Goal: Task Accomplishment & Management: Use online tool/utility

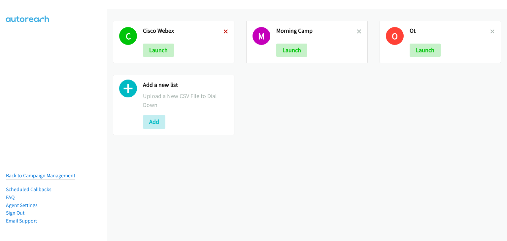
click at [224, 31] on icon at bounding box center [226, 32] width 5 height 5
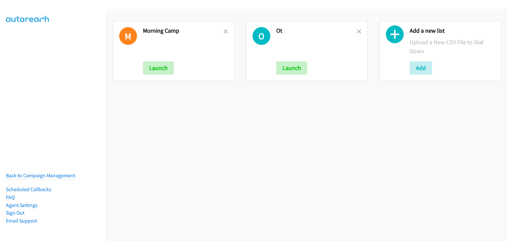
click at [353, 29] on h2 "Ot" at bounding box center [316, 31] width 81 height 8
click at [224, 31] on icon at bounding box center [226, 32] width 5 height 5
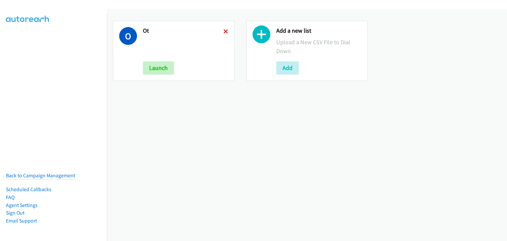
click at [226, 31] on icon at bounding box center [226, 32] width 5 height 5
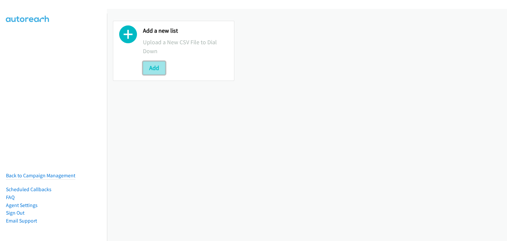
click at [148, 71] on button "Add" at bounding box center [154, 67] width 22 height 13
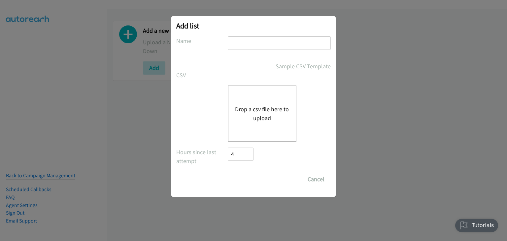
click at [239, 45] on input "text" at bounding box center [279, 43] width 103 height 14
type input "Morning Camp"
click at [243, 114] on button "Drop a csv file here to upload" at bounding box center [262, 114] width 54 height 18
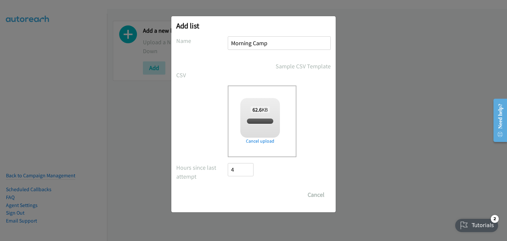
checkbox input "true"
click at [242, 202] on div "Add list No phone fields were returned for that Report or List View Please uplo…" at bounding box center [253, 114] width 164 height 196
click at [243, 196] on input "Save List" at bounding box center [245, 194] width 35 height 13
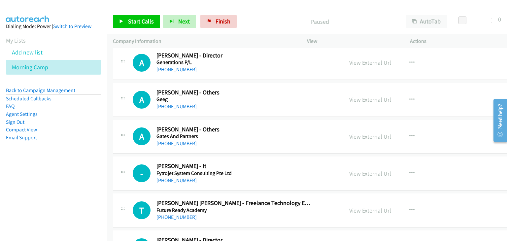
click at [408, 215] on div "View External Url View External Url Schedule/Manage Callback Start Calls Here R…" at bounding box center [403, 210] width 121 height 22
click at [116, 64] on div "A Callback Scheduled [PERSON_NAME] - Director Generations P/L [GEOGRAPHIC_DATA]…" at bounding box center [228, 63] width 230 height 22
drag, startPoint x: 114, startPoint y: 22, endPoint x: 125, endPoint y: 27, distance: 12.4
click at [114, 22] on link "Start Calls" at bounding box center [136, 21] width 47 height 13
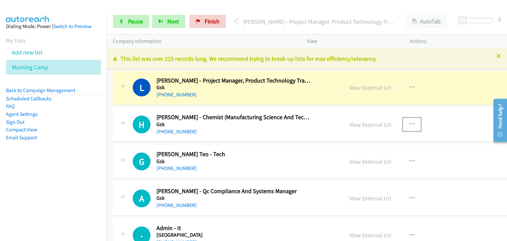
click at [403, 123] on button "button" at bounding box center [412, 124] width 18 height 13
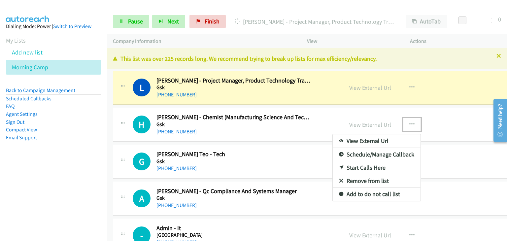
click at [346, 178] on link "Remove from list" at bounding box center [377, 180] width 88 height 13
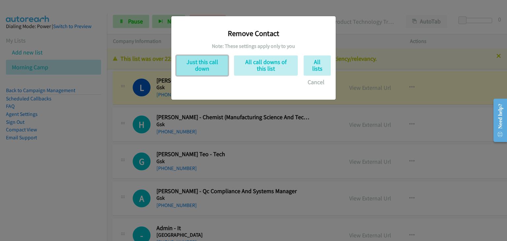
click at [205, 75] on button "Just this call down" at bounding box center [202, 65] width 52 height 20
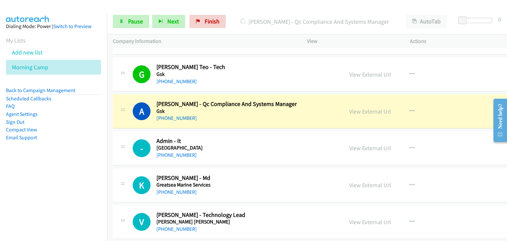
scroll to position [66, 0]
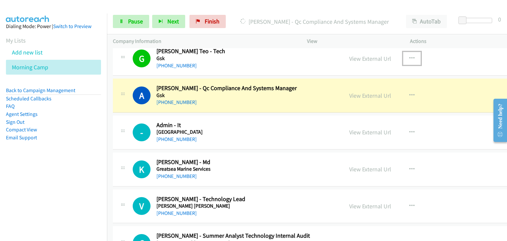
click at [409, 59] on icon "button" at bounding box center [411, 58] width 5 height 5
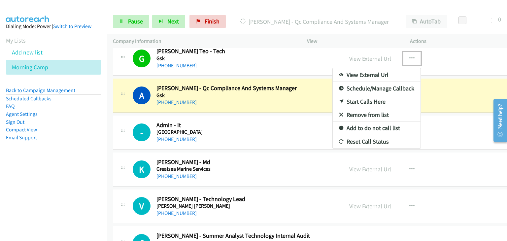
click at [337, 115] on link "Remove from list" at bounding box center [377, 114] width 88 height 13
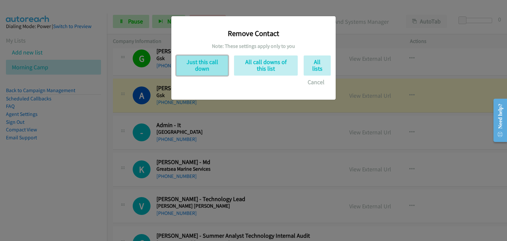
click at [192, 65] on button "Just this call down" at bounding box center [202, 65] width 52 height 20
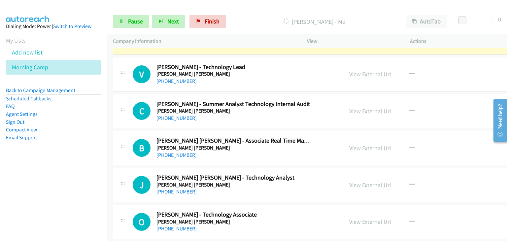
scroll to position [128, 0]
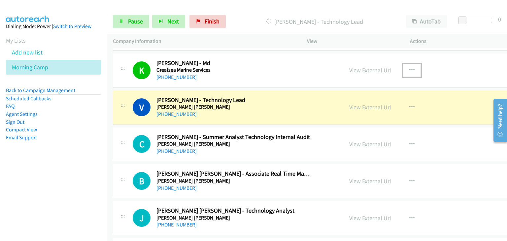
click at [409, 68] on icon "button" at bounding box center [411, 70] width 5 height 5
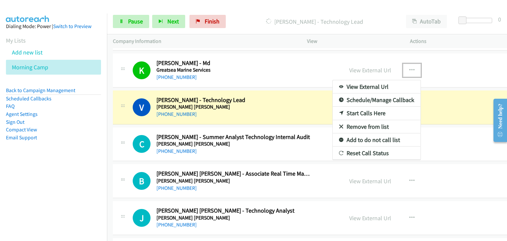
drag, startPoint x: 342, startPoint y: 124, endPoint x: 388, endPoint y: 128, distance: 46.8
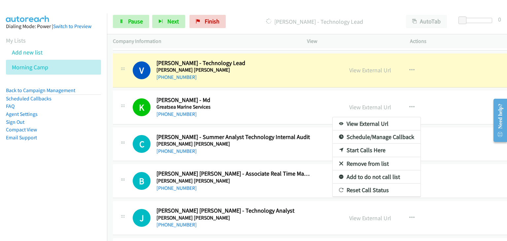
drag, startPoint x: 342, startPoint y: 161, endPoint x: 250, endPoint y: 120, distance: 100.9
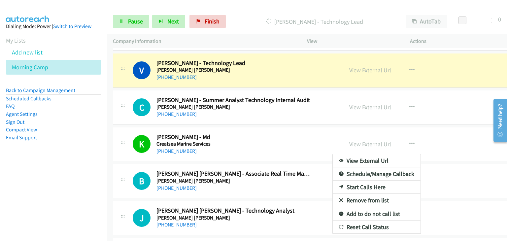
click at [391, 142] on div at bounding box center [253, 120] width 507 height 241
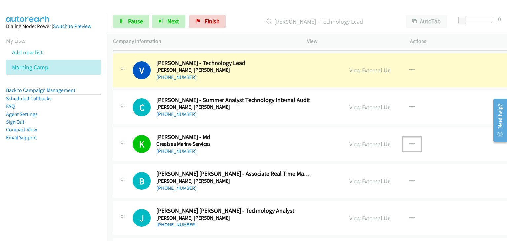
click at [409, 143] on icon "button" at bounding box center [411, 143] width 5 height 5
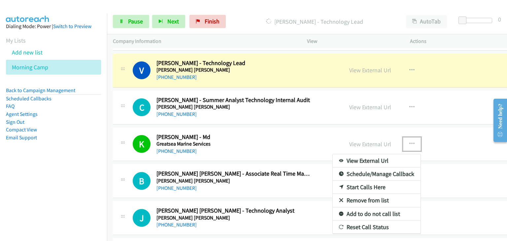
click at [339, 198] on link "Remove from list" at bounding box center [377, 200] width 88 height 13
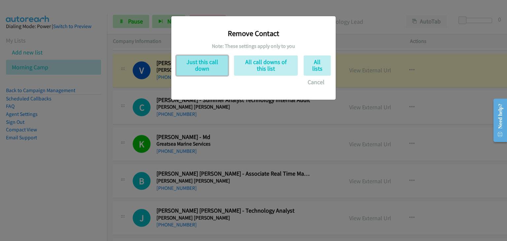
click at [193, 67] on button "Just this call down" at bounding box center [202, 65] width 52 height 20
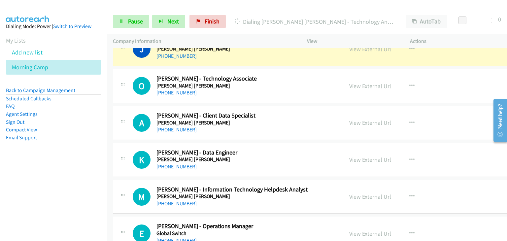
scroll to position [227, 0]
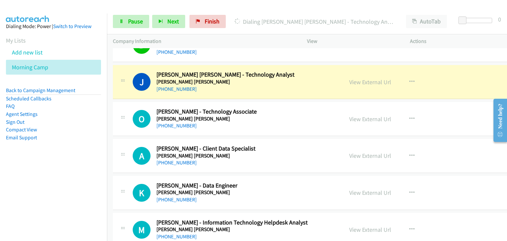
click at [278, 117] on h5 "[PERSON_NAME] [PERSON_NAME]" at bounding box center [234, 119] width 154 height 7
click at [157, 104] on div "O Callback Scheduled [PERSON_NAME] - Technology Associate [PERSON_NAME] [PERSON…" at bounding box center [331, 119] width 437 height 34
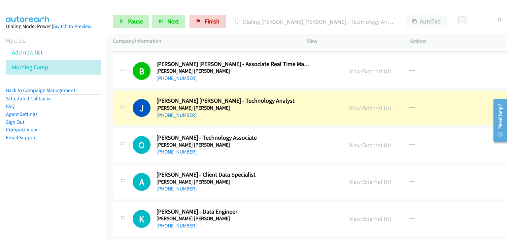
scroll to position [194, 0]
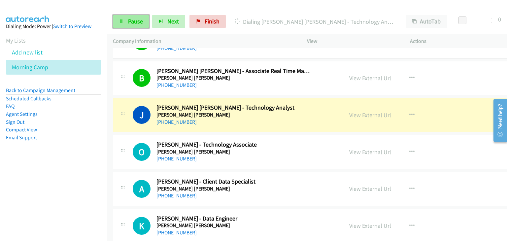
click at [128, 20] on span "Pause" at bounding box center [135, 22] width 15 height 8
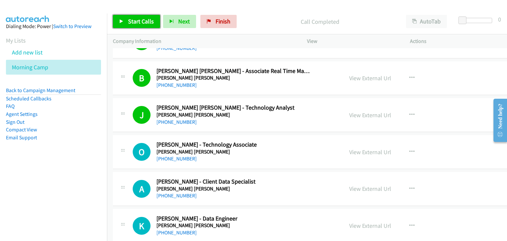
click at [134, 21] on span "Start Calls" at bounding box center [141, 22] width 26 height 8
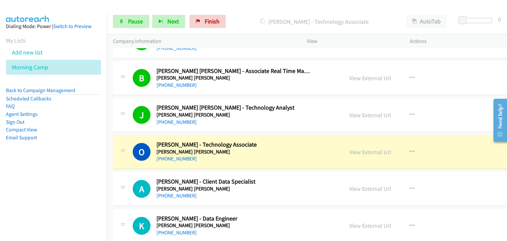
scroll to position [227, 0]
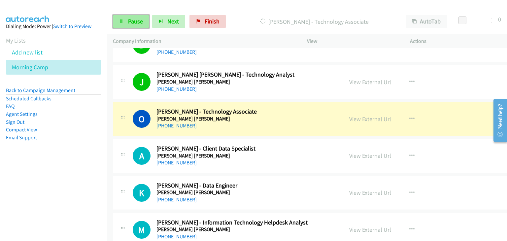
click at [127, 22] on link "Pause" at bounding box center [131, 21] width 36 height 13
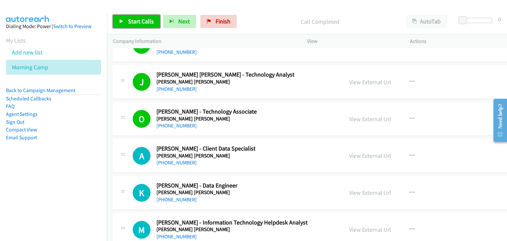
click at [115, 20] on link "Start Calls" at bounding box center [136, 21] width 47 height 13
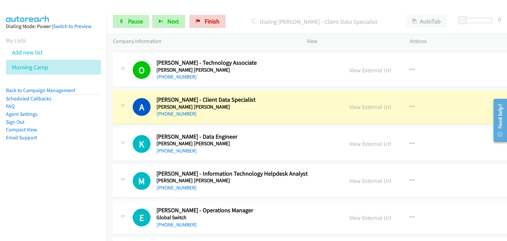
scroll to position [293, 0]
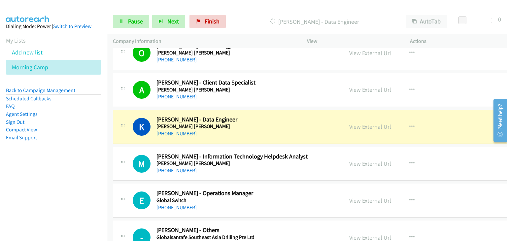
click at [154, 139] on div "K Callback Scheduled [PERSON_NAME] - Data Engineer [PERSON_NAME] [PERSON_NAME] …" at bounding box center [331, 127] width 437 height 34
click at [128, 18] on span "Pause" at bounding box center [135, 22] width 15 height 8
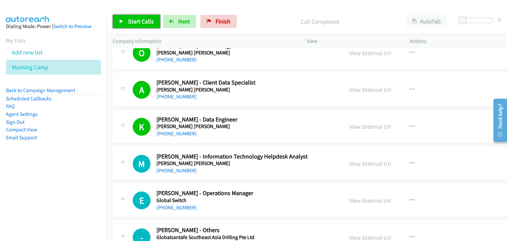
click at [143, 19] on span "Start Calls" at bounding box center [141, 22] width 26 height 8
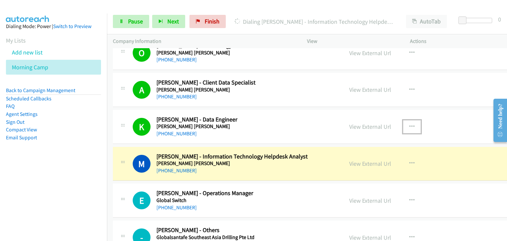
click at [403, 126] on button "button" at bounding box center [412, 126] width 18 height 13
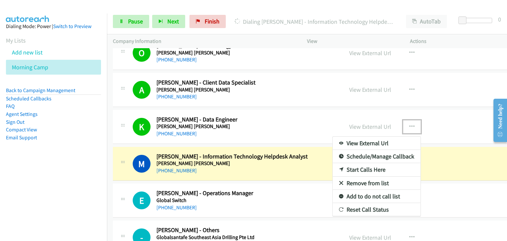
click at [349, 179] on link "Remove from list" at bounding box center [377, 183] width 88 height 13
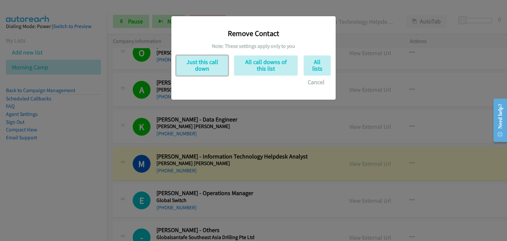
drag, startPoint x: 186, startPoint y: 65, endPoint x: 286, endPoint y: 201, distance: 168.7
click at [186, 66] on button "Just this call down" at bounding box center [202, 65] width 52 height 20
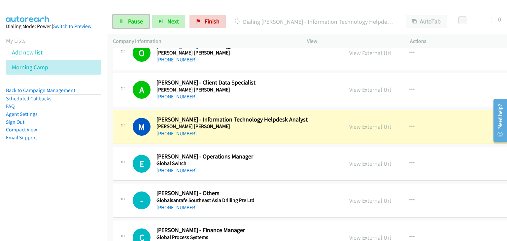
drag, startPoint x: 132, startPoint y: 23, endPoint x: 137, endPoint y: 36, distance: 14.4
click at [132, 23] on span "Pause" at bounding box center [135, 22] width 15 height 8
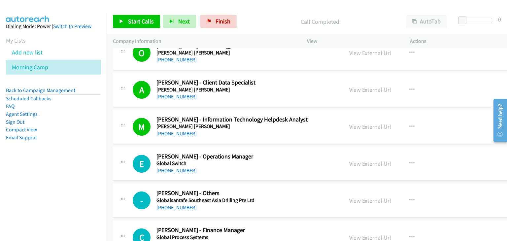
drag, startPoint x: 128, startPoint y: 28, endPoint x: 133, endPoint y: 27, distance: 5.1
click at [128, 28] on div "Start Calls Pause Next Finish Call Completed AutoTab AutoTab 0" at bounding box center [307, 21] width 400 height 25
click at [134, 27] on link "Start Calls" at bounding box center [136, 21] width 47 height 13
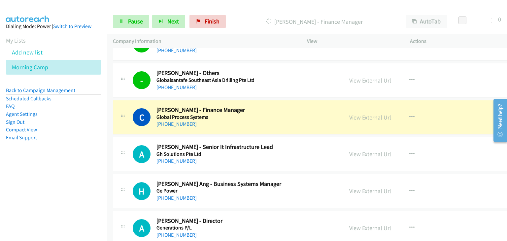
scroll to position [425, 0]
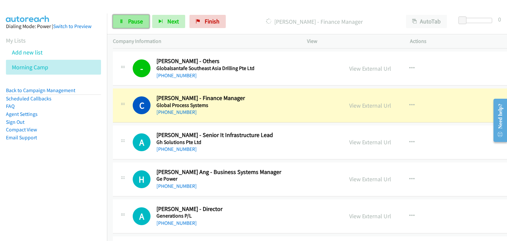
click at [134, 21] on span "Pause" at bounding box center [135, 22] width 15 height 8
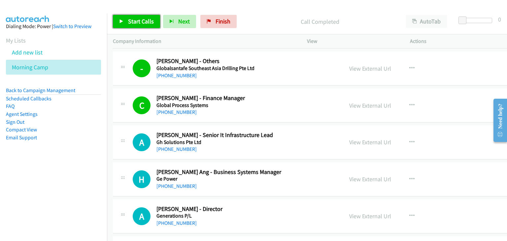
click at [142, 25] on span "Start Calls" at bounding box center [141, 22] width 26 height 8
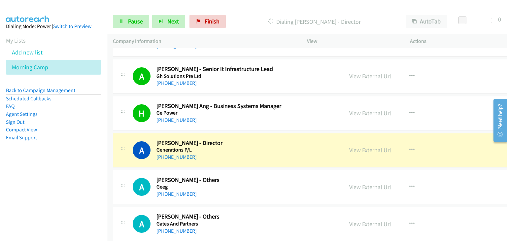
scroll to position [524, 0]
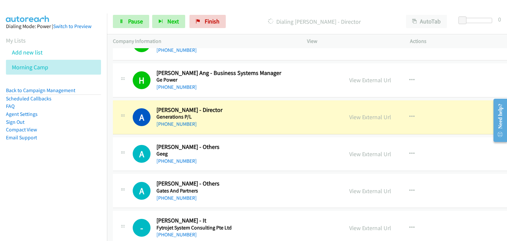
click at [124, 104] on div "A Callback Scheduled [PERSON_NAME] - Director Generations P/L [GEOGRAPHIC_DATA]…" at bounding box center [331, 117] width 437 height 34
drag, startPoint x: 337, startPoint y: 113, endPoint x: 339, endPoint y: 115, distance: 3.5
click at [131, 21] on span "Pause" at bounding box center [135, 22] width 15 height 8
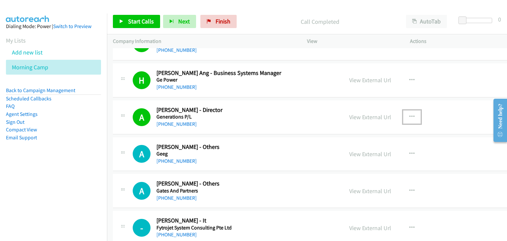
click at [409, 118] on icon "button" at bounding box center [411, 116] width 5 height 5
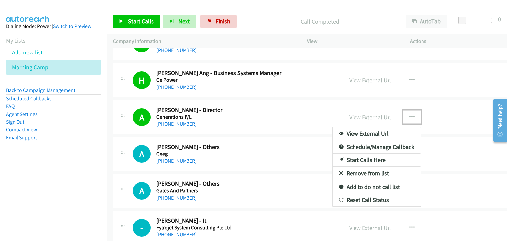
click at [341, 173] on link "Remove from list" at bounding box center [377, 173] width 88 height 13
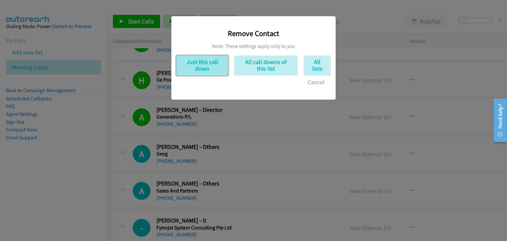
click at [193, 61] on button "Just this call down" at bounding box center [202, 65] width 52 height 20
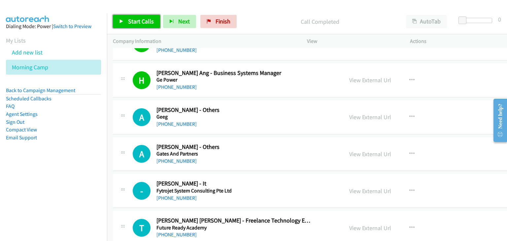
click at [127, 21] on link "Start Calls" at bounding box center [136, 21] width 47 height 13
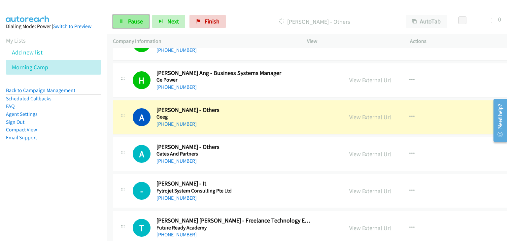
click at [120, 19] on icon at bounding box center [121, 21] width 5 height 5
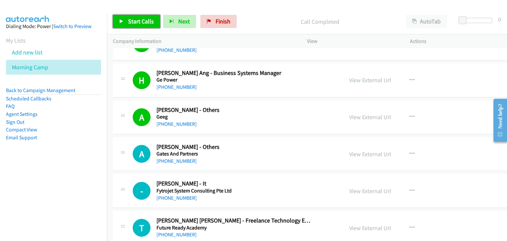
click at [133, 21] on span "Start Calls" at bounding box center [141, 22] width 26 height 8
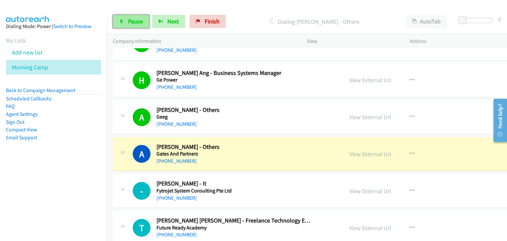
click at [119, 19] on link "Pause" at bounding box center [131, 21] width 36 height 13
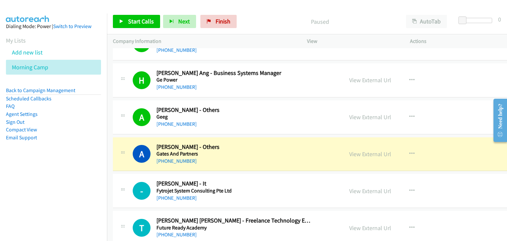
drag, startPoint x: 120, startPoint y: 93, endPoint x: 125, endPoint y: 96, distance: 6.1
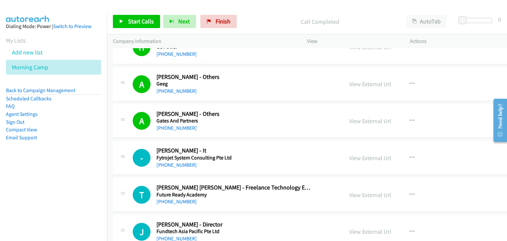
scroll to position [590, 0]
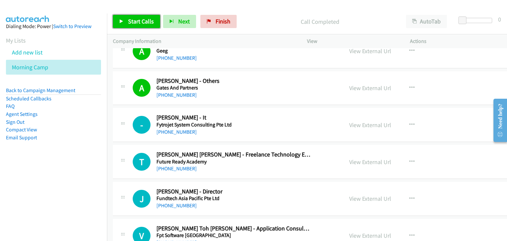
click at [129, 20] on span "Start Calls" at bounding box center [141, 22] width 26 height 8
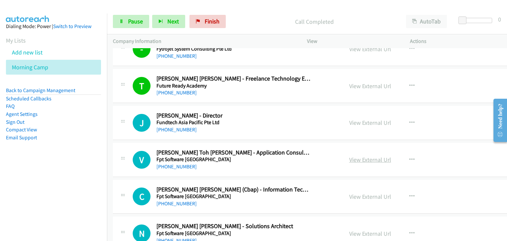
scroll to position [690, 0]
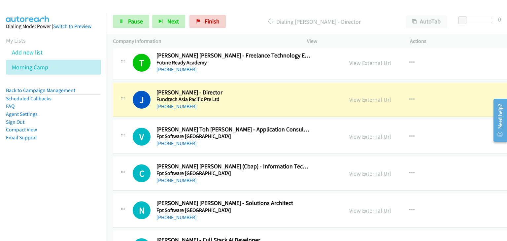
click at [274, 210] on h5 "Fpt Software [GEOGRAPHIC_DATA]" at bounding box center [234, 210] width 154 height 7
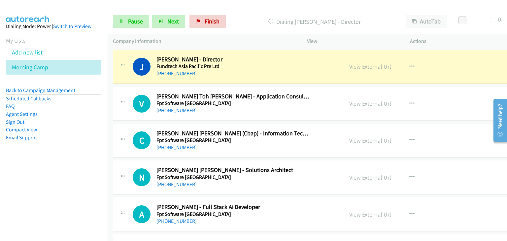
drag, startPoint x: 146, startPoint y: 119, endPoint x: 180, endPoint y: 135, distance: 36.9
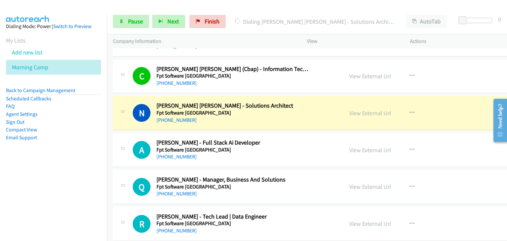
scroll to position [822, 0]
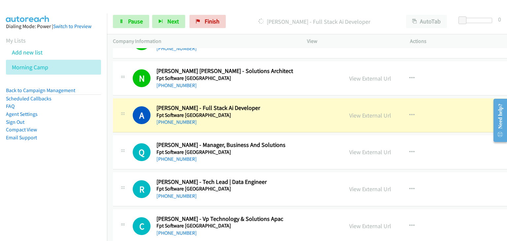
click at [295, 100] on div "A Callback Scheduled [PERSON_NAME] - Full Stack Ai Developer Fpt Software [GEOG…" at bounding box center [331, 115] width 437 height 34
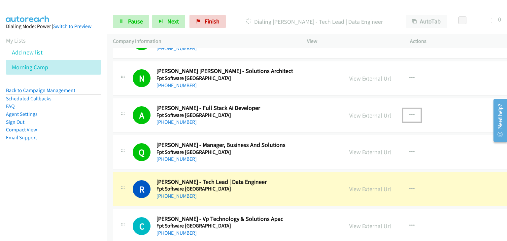
click at [409, 113] on icon "button" at bounding box center [411, 115] width 5 height 5
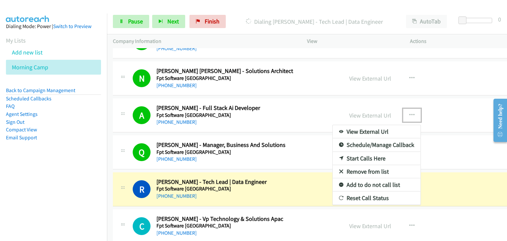
click at [350, 167] on link "Remove from list" at bounding box center [377, 171] width 88 height 13
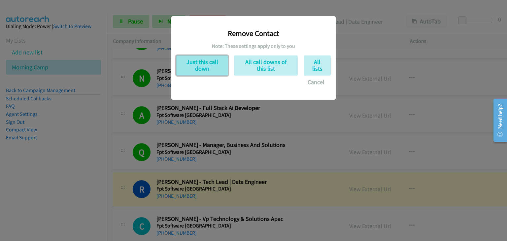
click at [196, 61] on button "Just this call down" at bounding box center [202, 65] width 52 height 20
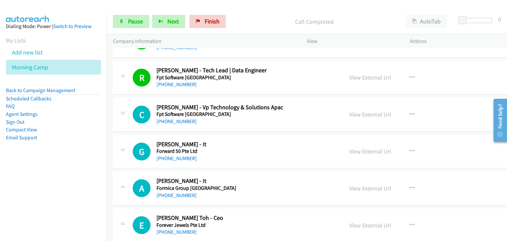
scroll to position [921, 0]
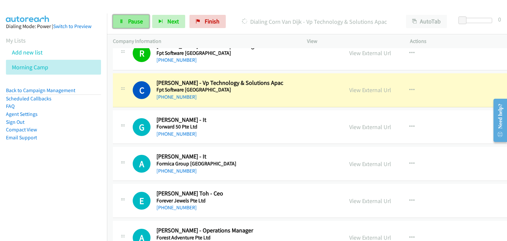
click at [120, 27] on link "Pause" at bounding box center [131, 21] width 36 height 13
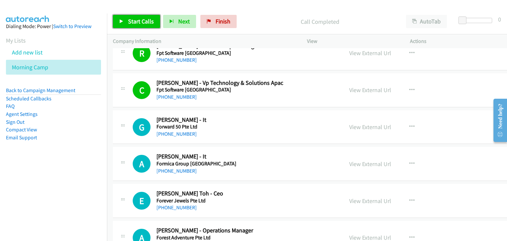
click at [126, 20] on link "Start Calls" at bounding box center [136, 21] width 47 height 13
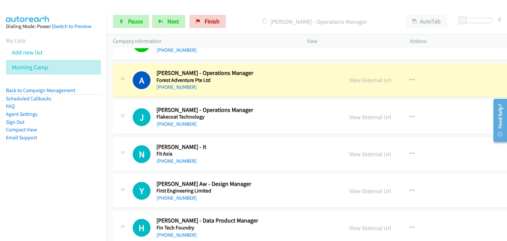
scroll to position [1086, 0]
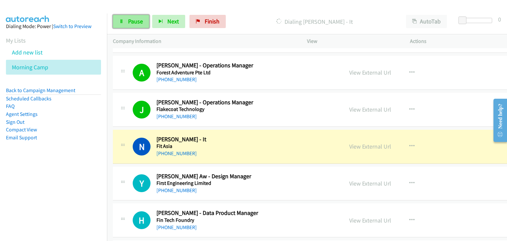
click at [119, 21] on link "Pause" at bounding box center [131, 21] width 36 height 13
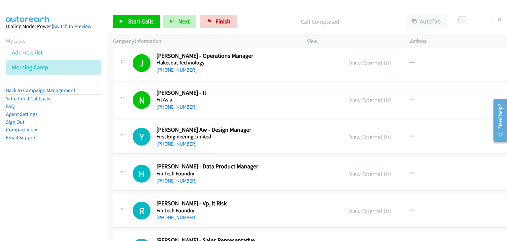
scroll to position [1185, 0]
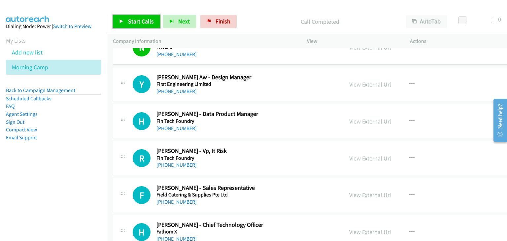
click at [147, 19] on span "Start Calls" at bounding box center [141, 22] width 26 height 8
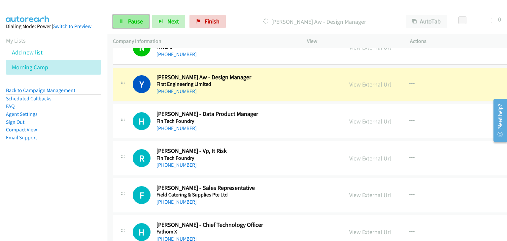
click at [129, 18] on span "Pause" at bounding box center [135, 22] width 15 height 8
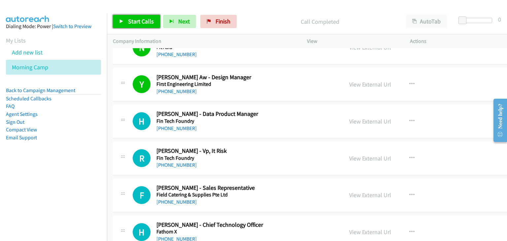
click at [155, 18] on link "Start Calls" at bounding box center [136, 21] width 47 height 13
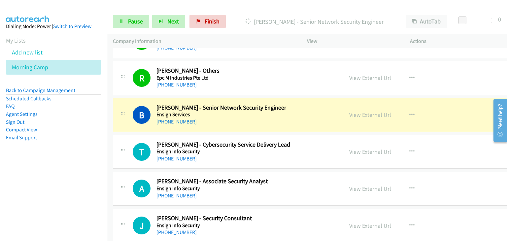
scroll to position [1515, 0]
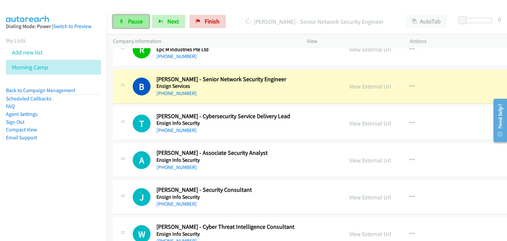
click at [136, 19] on span "Pause" at bounding box center [135, 22] width 15 height 8
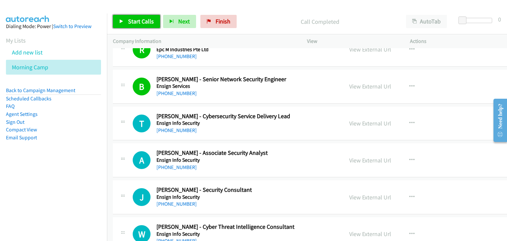
click at [128, 21] on span "Start Calls" at bounding box center [141, 22] width 26 height 8
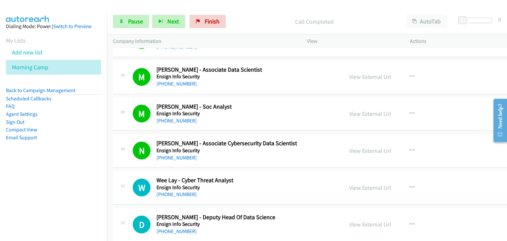
scroll to position [1812, 0]
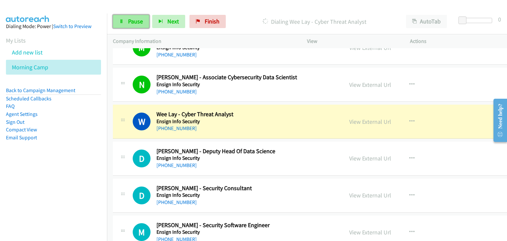
click at [130, 21] on span "Pause" at bounding box center [135, 22] width 15 height 8
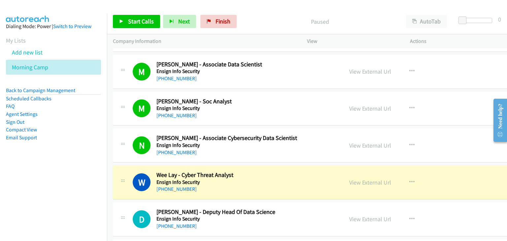
scroll to position [1746, 0]
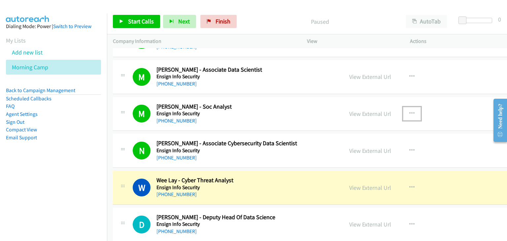
click at [409, 111] on icon "button" at bounding box center [411, 113] width 5 height 5
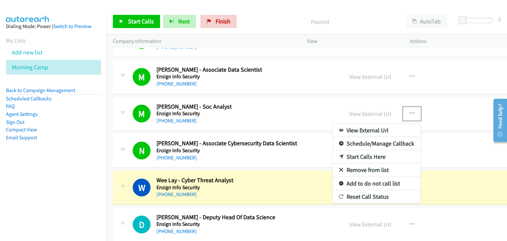
click at [345, 168] on link "Remove from list" at bounding box center [377, 169] width 88 height 13
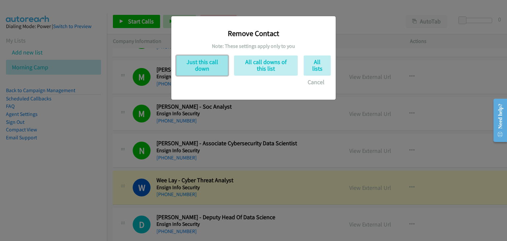
click at [181, 70] on button "Just this call down" at bounding box center [202, 65] width 52 height 20
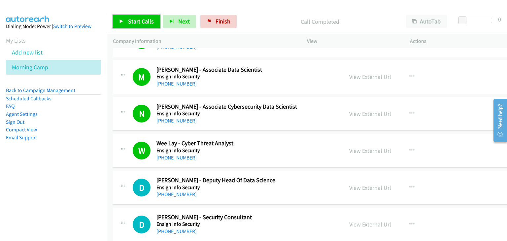
drag, startPoint x: 130, startPoint y: 20, endPoint x: 137, endPoint y: 42, distance: 22.3
click at [130, 21] on span "Start Calls" at bounding box center [141, 22] width 26 height 8
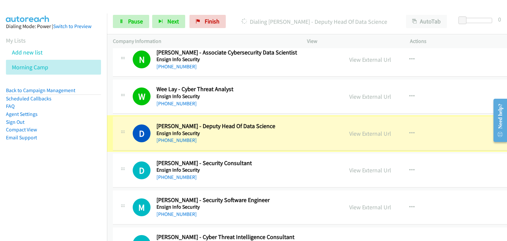
scroll to position [1812, 0]
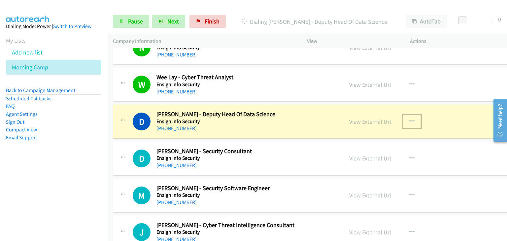
click at [409, 119] on icon "button" at bounding box center [411, 121] width 5 height 5
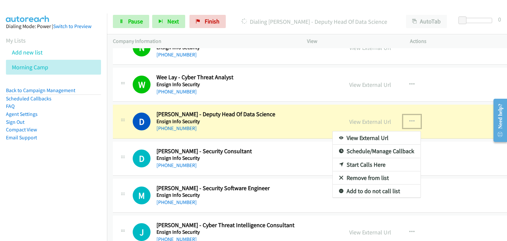
click at [347, 187] on link "Add to do not call list" at bounding box center [377, 191] width 88 height 13
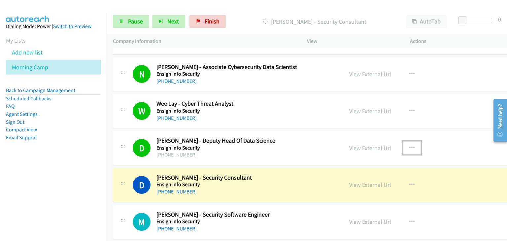
scroll to position [1746, 0]
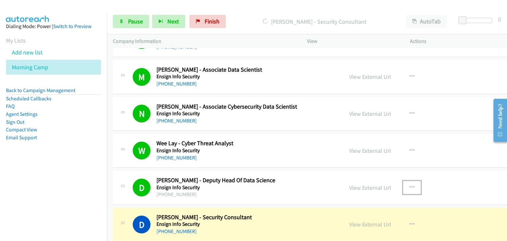
click at [403, 185] on button "button" at bounding box center [412, 187] width 18 height 13
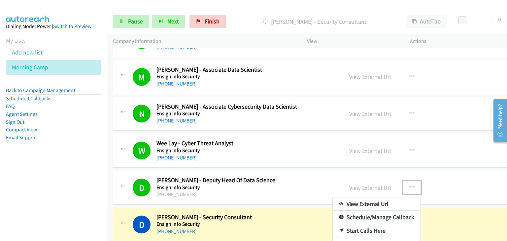
click at [262, 149] on div at bounding box center [253, 120] width 507 height 241
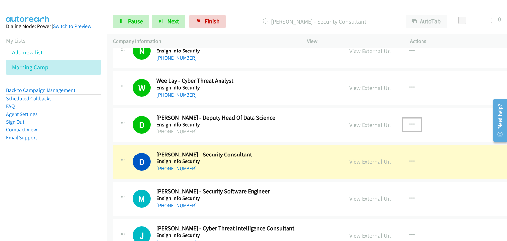
scroll to position [1812, 0]
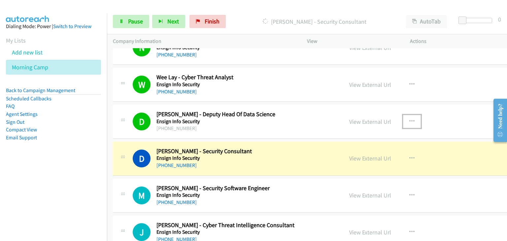
click at [409, 119] on icon "button" at bounding box center [411, 121] width 5 height 5
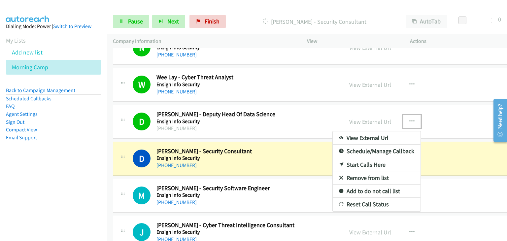
click at [345, 188] on link "Add to do not call list" at bounding box center [377, 191] width 88 height 13
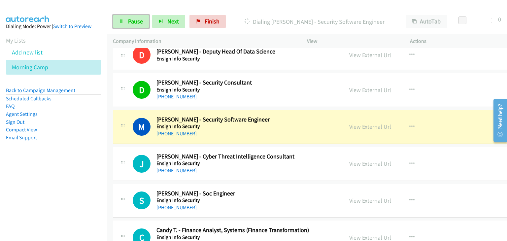
scroll to position [1878, 0]
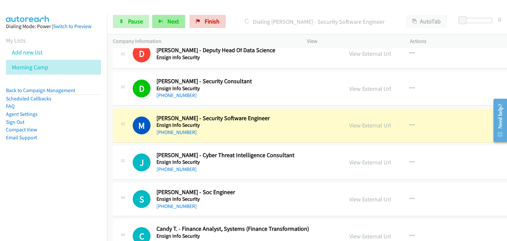
drag, startPoint x: 118, startPoint y: 15, endPoint x: 164, endPoint y: 27, distance: 47.8
click at [118, 15] on div "Start Calls Pause Next Finish Dialing [PERSON_NAME] - Security Software Enginee…" at bounding box center [307, 21] width 400 height 25
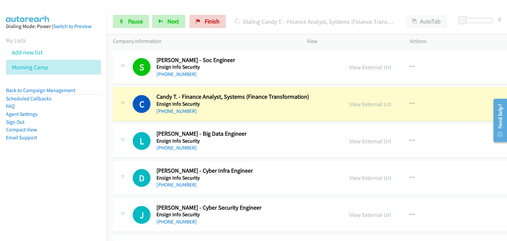
scroll to position [2043, 0]
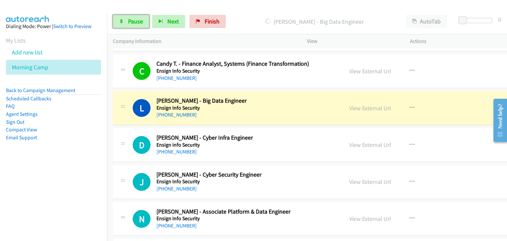
drag, startPoint x: 121, startPoint y: 26, endPoint x: 189, endPoint y: 69, distance: 80.9
click at [121, 25] on link "Pause" at bounding box center [131, 21] width 36 height 13
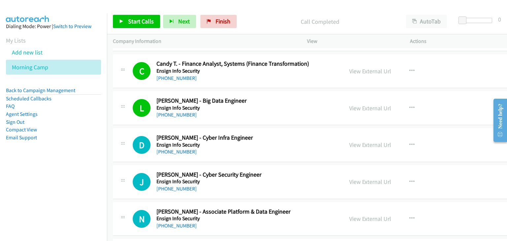
scroll to position [2076, 0]
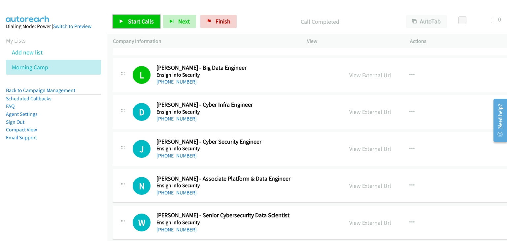
click at [149, 22] on span "Start Calls" at bounding box center [141, 22] width 26 height 8
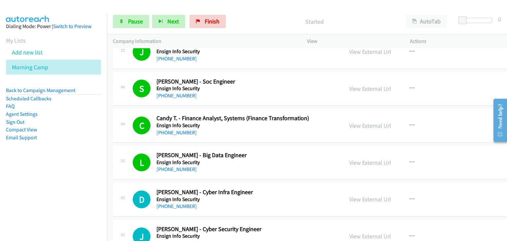
scroll to position [1977, 0]
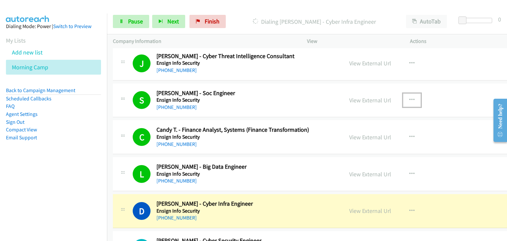
click at [409, 97] on icon "button" at bounding box center [411, 99] width 5 height 5
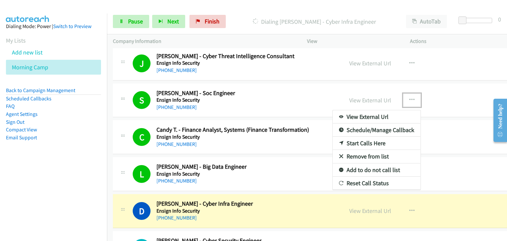
click at [352, 153] on link "Remove from list" at bounding box center [377, 156] width 88 height 13
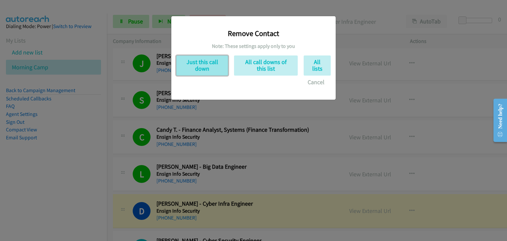
click at [189, 69] on button "Just this call down" at bounding box center [202, 65] width 52 height 20
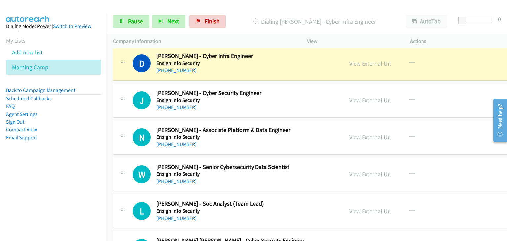
scroll to position [2076, 0]
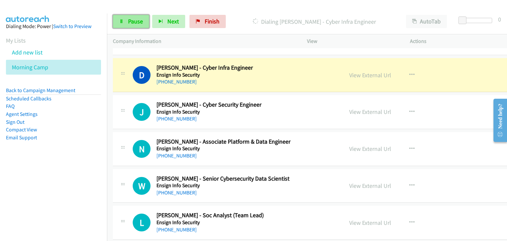
click at [118, 22] on link "Pause" at bounding box center [131, 21] width 36 height 13
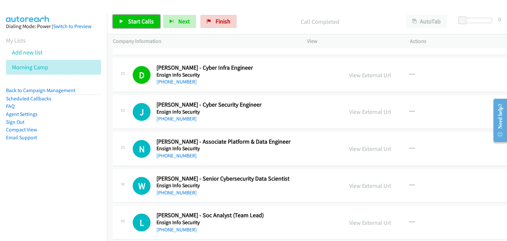
click at [150, 22] on span "Start Calls" at bounding box center [141, 22] width 26 height 8
click at [149, 20] on span "Start Calls" at bounding box center [141, 22] width 26 height 8
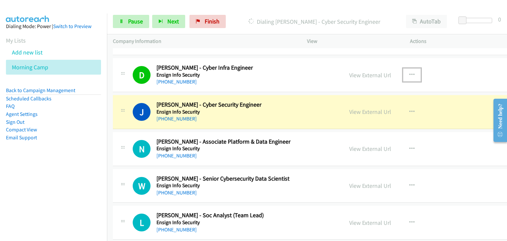
click at [409, 72] on icon "button" at bounding box center [411, 74] width 5 height 5
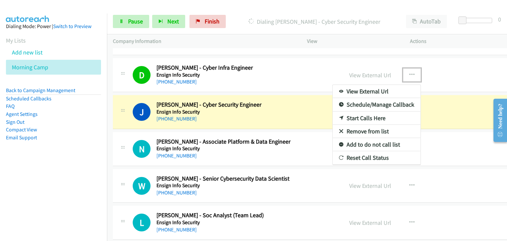
click at [346, 125] on link "Remove from list" at bounding box center [377, 131] width 88 height 13
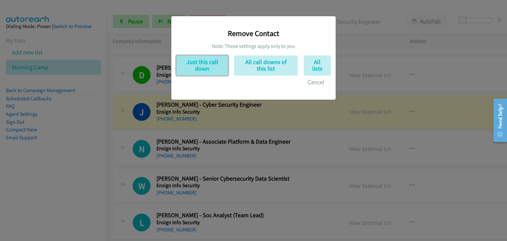
drag, startPoint x: 189, startPoint y: 62, endPoint x: 252, endPoint y: 131, distance: 93.3
click at [189, 63] on button "Just this call down" at bounding box center [202, 65] width 52 height 20
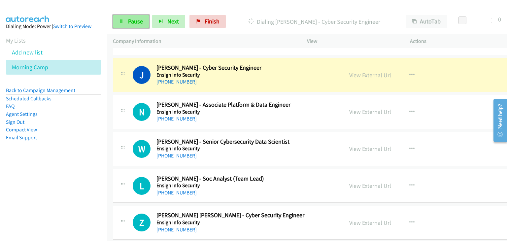
drag, startPoint x: 123, startPoint y: 16, endPoint x: 143, endPoint y: 27, distance: 22.3
click at [124, 16] on link "Pause" at bounding box center [131, 21] width 36 height 13
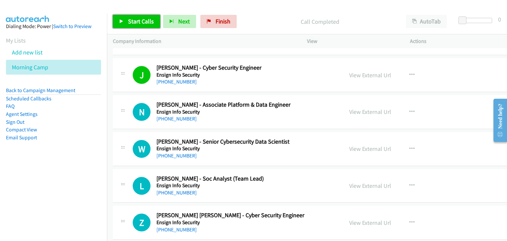
click at [125, 19] on link "Start Calls" at bounding box center [136, 21] width 47 height 13
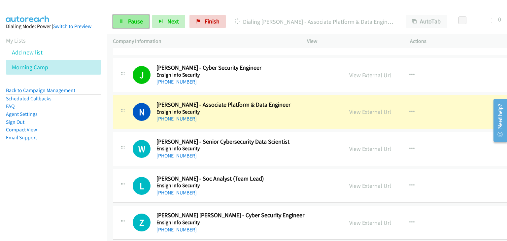
drag, startPoint x: 126, startPoint y: 25, endPoint x: 135, endPoint y: 26, distance: 8.3
click at [126, 25] on link "Pause" at bounding box center [131, 21] width 36 height 13
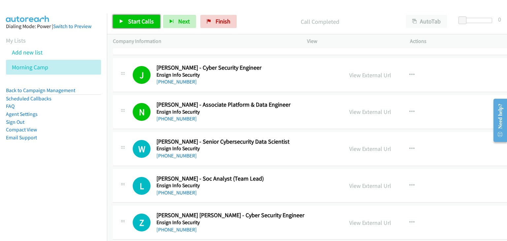
click at [140, 18] on span "Start Calls" at bounding box center [141, 22] width 26 height 8
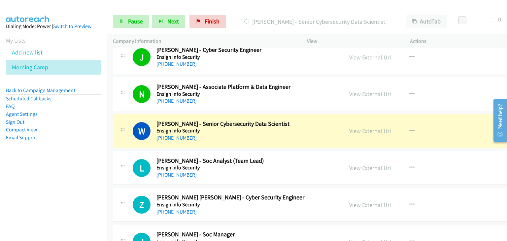
scroll to position [2143, 0]
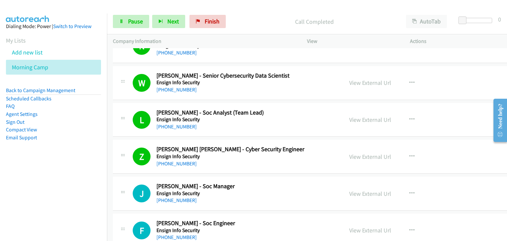
click at [452, 203] on div "J Callback Scheduled [PERSON_NAME] - Soc Manager Ensign Info Security [GEOGRAPH…" at bounding box center [331, 194] width 437 height 34
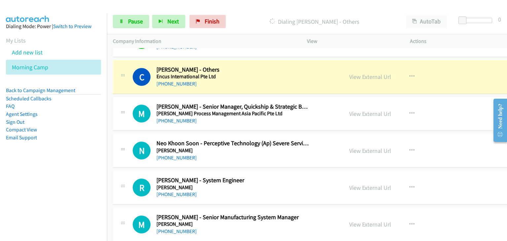
scroll to position [2374, 0]
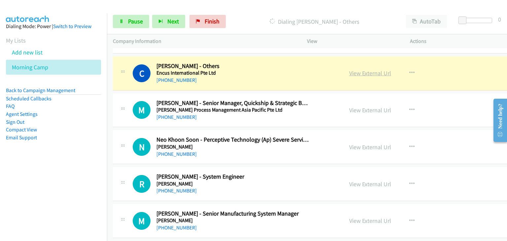
drag, startPoint x: 340, startPoint y: 68, endPoint x: 349, endPoint y: 72, distance: 9.8
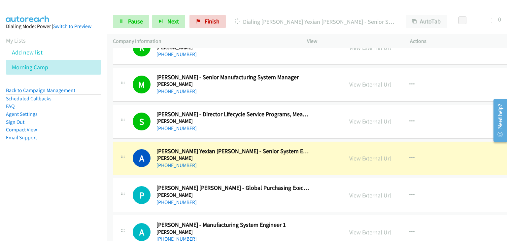
scroll to position [2539, 0]
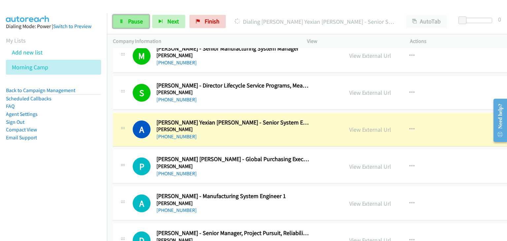
click at [126, 19] on link "Pause" at bounding box center [131, 21] width 36 height 13
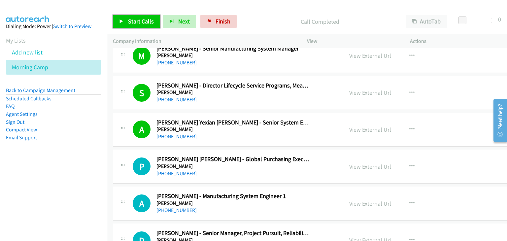
click at [143, 17] on link "Start Calls" at bounding box center [136, 21] width 47 height 13
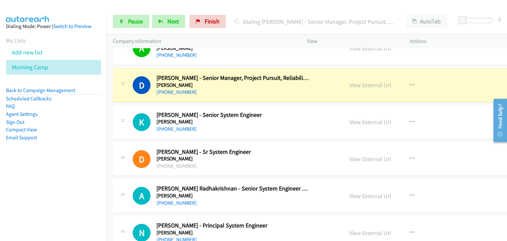
scroll to position [2704, 0]
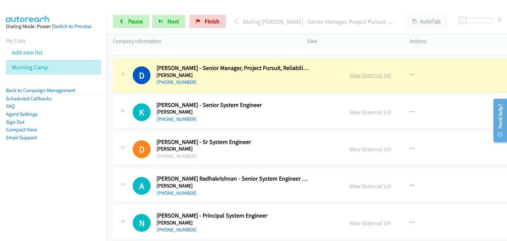
drag, startPoint x: 344, startPoint y: 73, endPoint x: 348, endPoint y: 73, distance: 4.0
click at [128, 20] on span "Pause" at bounding box center [135, 22] width 15 height 8
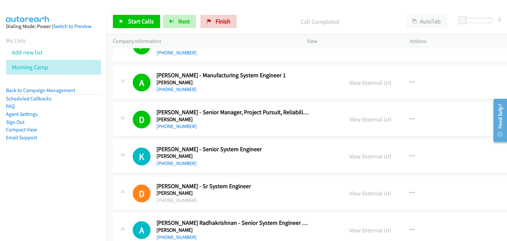
scroll to position [2671, 0]
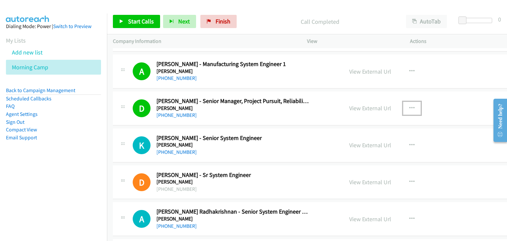
click at [409, 106] on icon "button" at bounding box center [411, 108] width 5 height 5
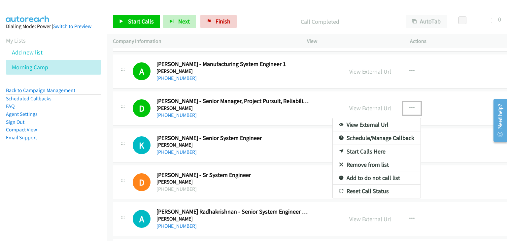
click at [343, 175] on link "Add to do not call list" at bounding box center [377, 177] width 88 height 13
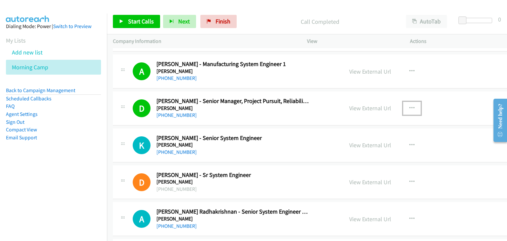
click at [403, 104] on button "button" at bounding box center [412, 108] width 18 height 13
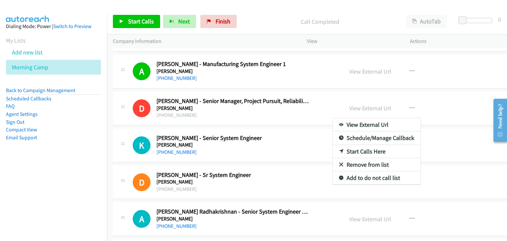
click at [125, 16] on div at bounding box center [253, 120] width 507 height 241
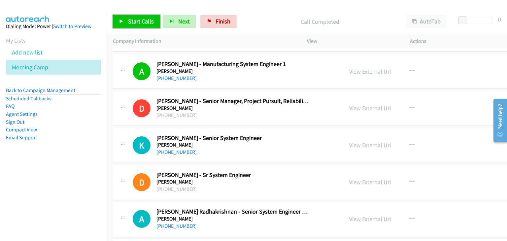
drag, startPoint x: 133, startPoint y: 18, endPoint x: 107, endPoint y: 10, distance: 26.8
click at [133, 18] on span "Start Calls" at bounding box center [141, 22] width 26 height 8
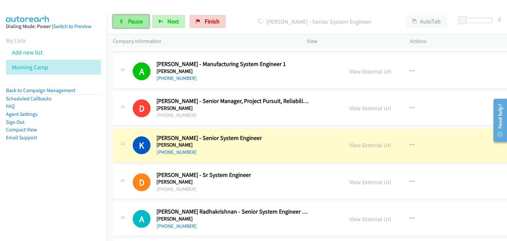
click at [130, 24] on span "Pause" at bounding box center [135, 22] width 15 height 8
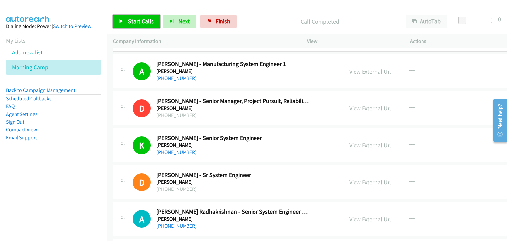
click at [131, 24] on span "Start Calls" at bounding box center [141, 22] width 26 height 8
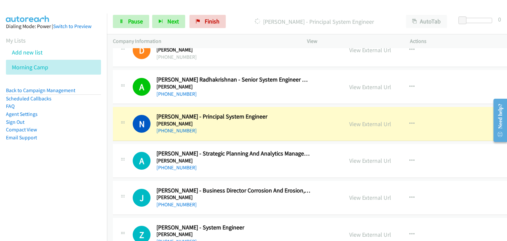
scroll to position [2836, 0]
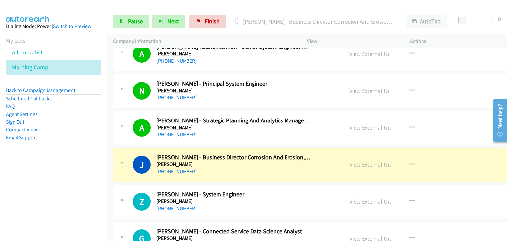
click at [450, 191] on div "Z Callback Scheduled [PERSON_NAME] - System Engineer [PERSON_NAME] [GEOGRAPHIC_…" at bounding box center [331, 202] width 437 height 34
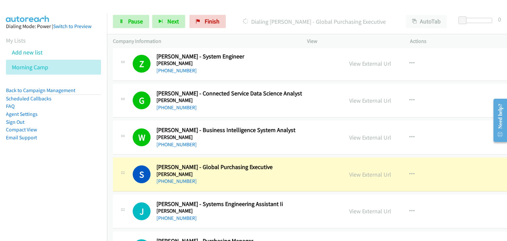
scroll to position [3034, 0]
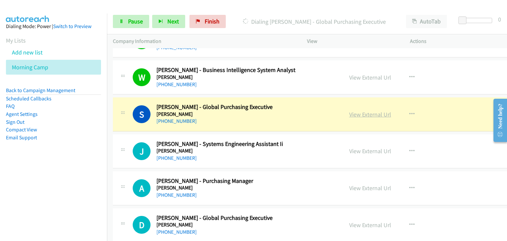
drag, startPoint x: 338, startPoint y: 115, endPoint x: 333, endPoint y: 109, distance: 8.2
click at [131, 23] on span "Pause" at bounding box center [135, 22] width 15 height 8
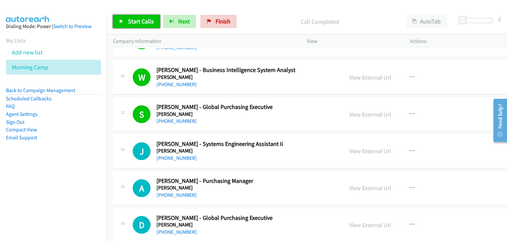
click at [138, 22] on span "Start Calls" at bounding box center [141, 22] width 26 height 8
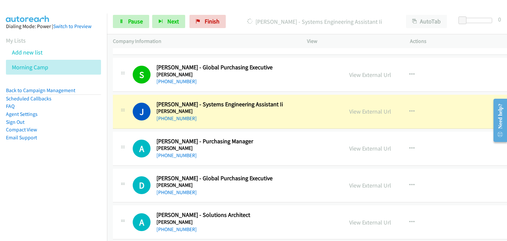
scroll to position [3100, 0]
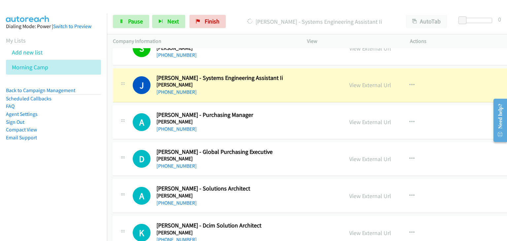
click at [135, 53] on div "S Callback Scheduled [PERSON_NAME] - Global Purchasing Executive [PERSON_NAME] …" at bounding box center [235, 48] width 205 height 22
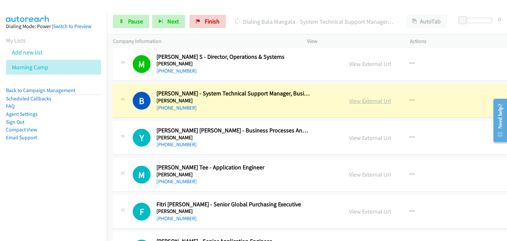
scroll to position [3397, 0]
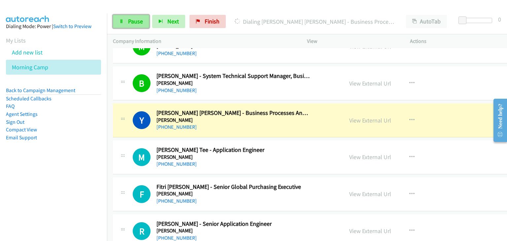
click at [126, 16] on link "Pause" at bounding box center [131, 21] width 36 height 13
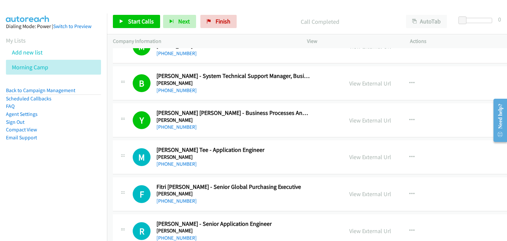
click at [139, 28] on div "Start Calls Pause Next Finish Call Completed AutoTab AutoTab 0" at bounding box center [307, 21] width 400 height 25
click at [138, 21] on span "Start Calls" at bounding box center [141, 22] width 26 height 8
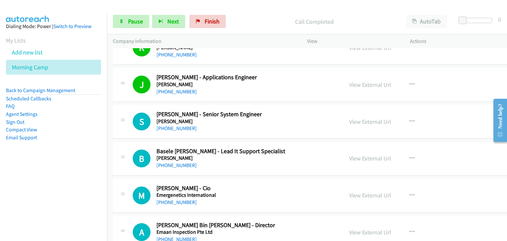
scroll to position [3629, 0]
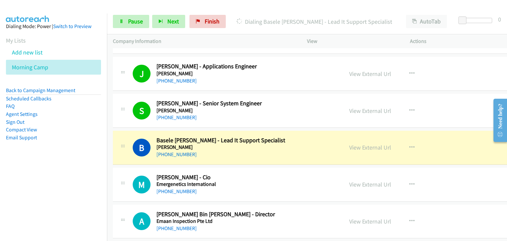
click at [273, 205] on div "A Callback Scheduled [PERSON_NAME] Bin [PERSON_NAME] - Director Emaan Inspectio…" at bounding box center [331, 222] width 437 height 34
click at [128, 25] on link "Pause" at bounding box center [131, 21] width 36 height 13
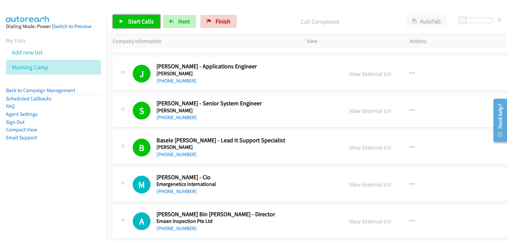
click at [134, 23] on span "Start Calls" at bounding box center [141, 22] width 26 height 8
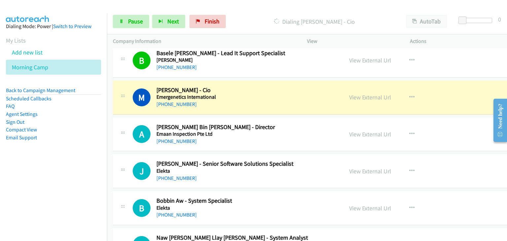
scroll to position [3728, 0]
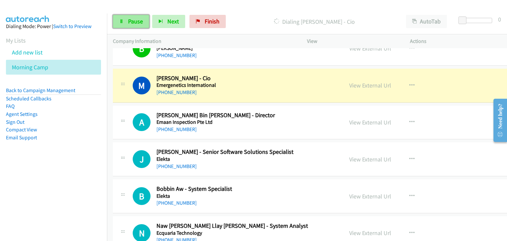
click at [133, 18] on span "Pause" at bounding box center [135, 22] width 15 height 8
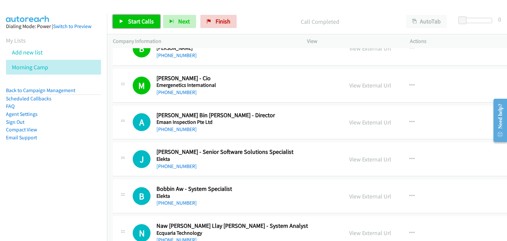
click at [139, 24] on span "Start Calls" at bounding box center [141, 22] width 26 height 8
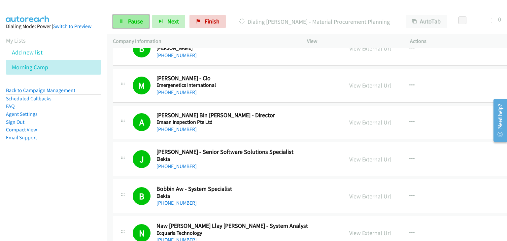
click at [141, 20] on span "Pause" at bounding box center [135, 22] width 15 height 8
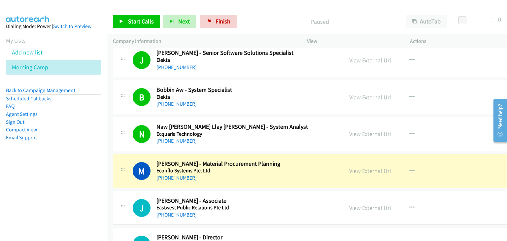
scroll to position [3893, 0]
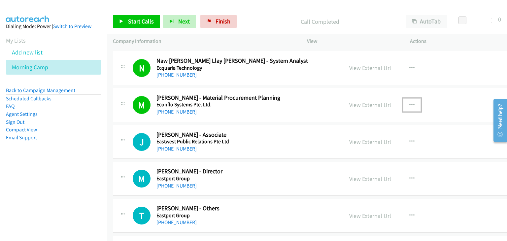
click at [409, 102] on icon "button" at bounding box center [411, 104] width 5 height 5
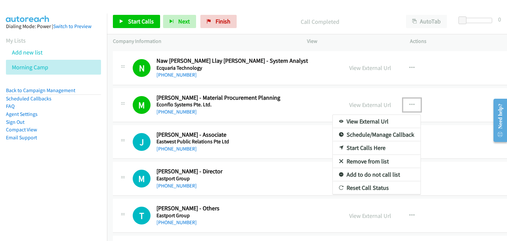
click at [357, 155] on link "Remove from list" at bounding box center [377, 161] width 88 height 13
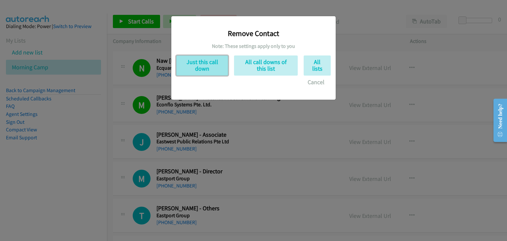
click at [214, 69] on button "Just this call down" at bounding box center [202, 65] width 52 height 20
